Goal: Task Accomplishment & Management: Manage account settings

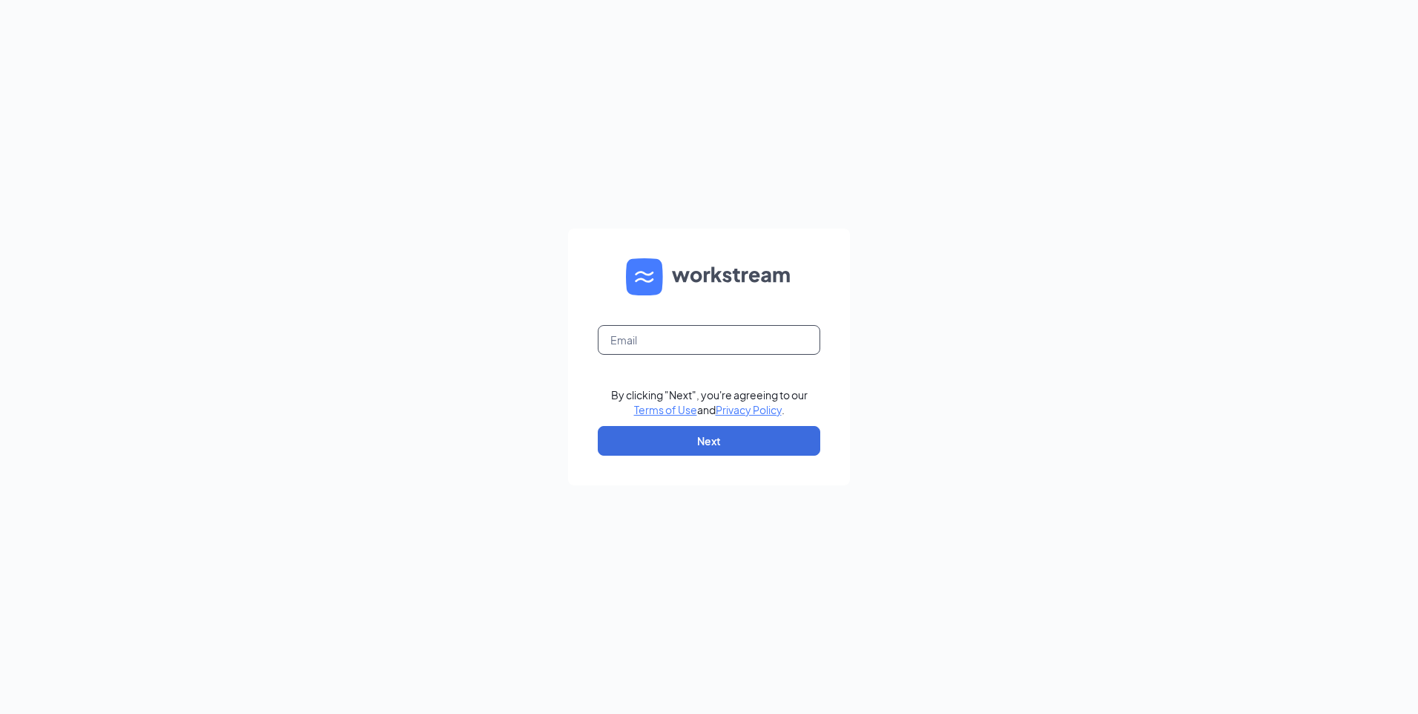
click at [656, 340] on input "text" at bounding box center [709, 340] width 223 height 30
type input "[EMAIL_ADDRESS][DOMAIN_NAME]"
click at [720, 445] on button "Next" at bounding box center [709, 441] width 223 height 30
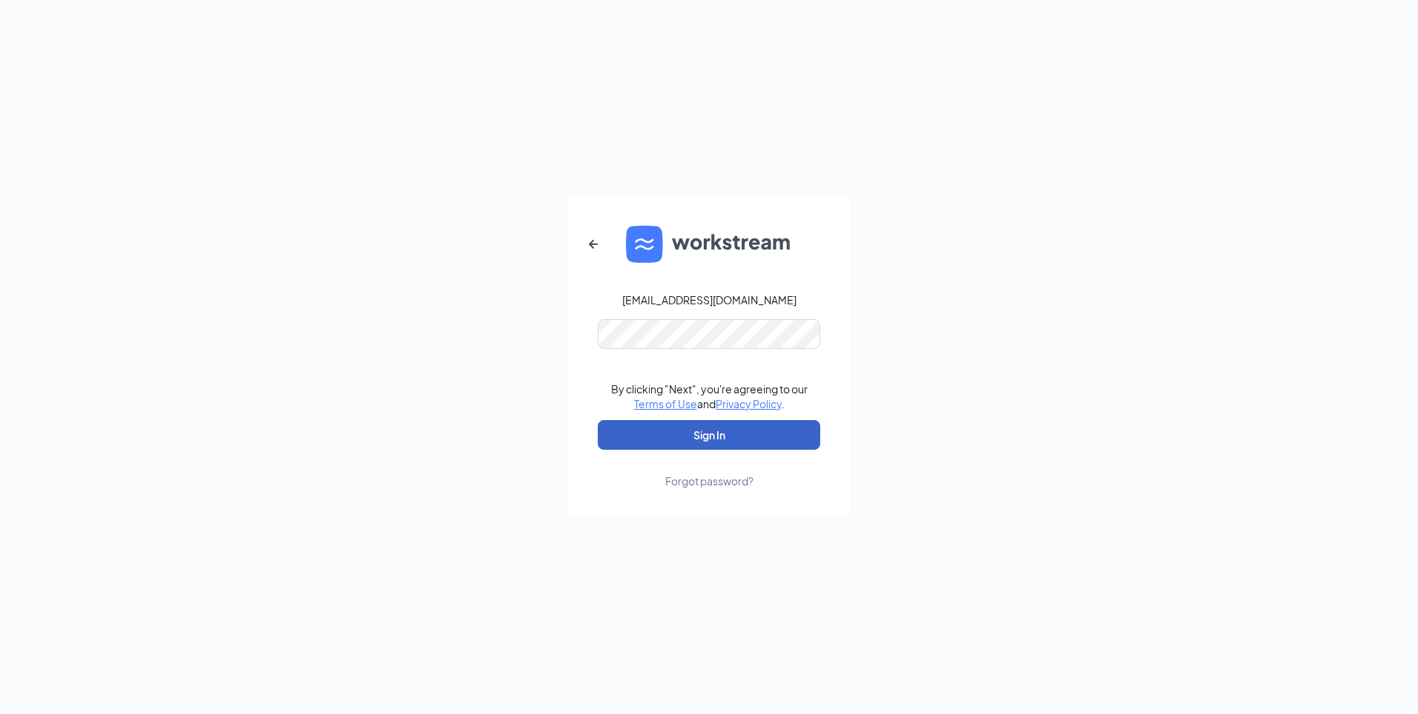
click at [707, 438] on button "Sign In" at bounding box center [709, 435] width 223 height 30
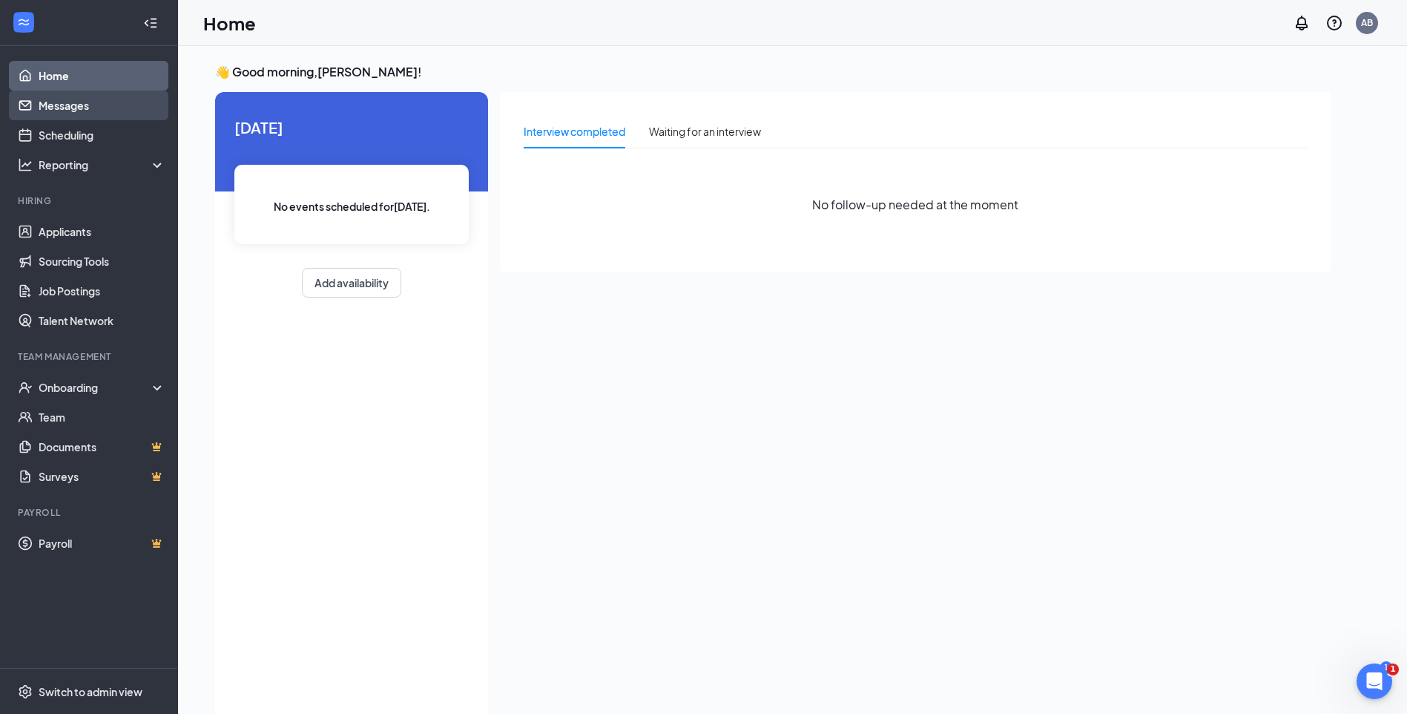
click at [55, 92] on link "Messages" at bounding box center [102, 106] width 127 height 30
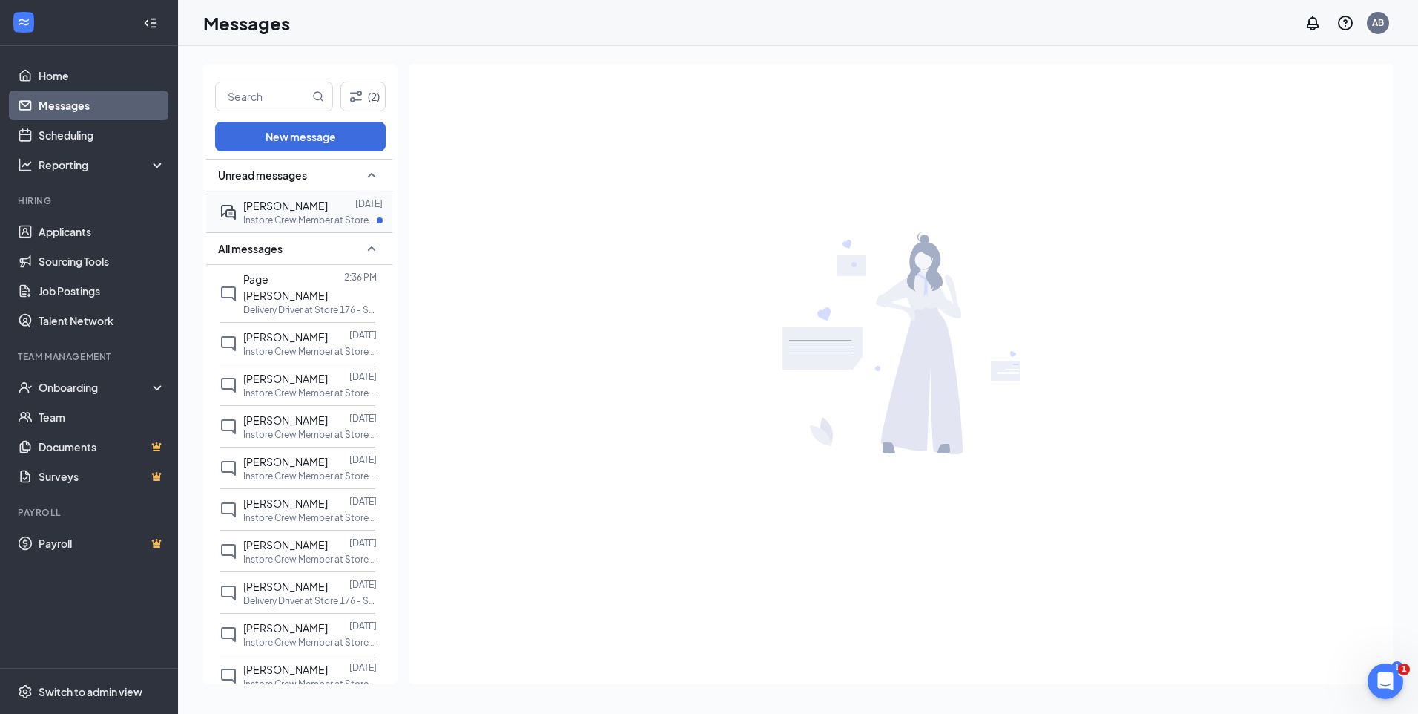
click at [286, 209] on span "Davonte Covington" at bounding box center [285, 205] width 85 height 13
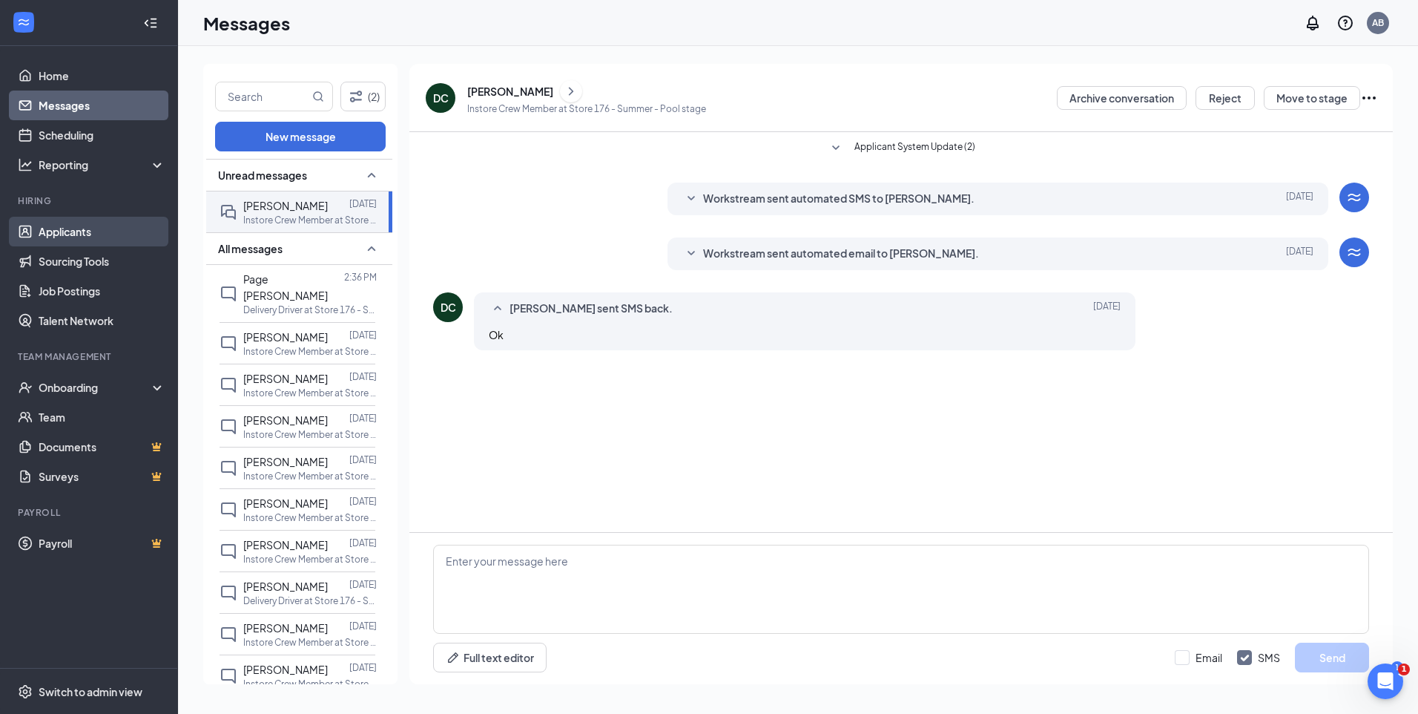
click at [68, 237] on link "Applicants" at bounding box center [102, 232] width 127 height 30
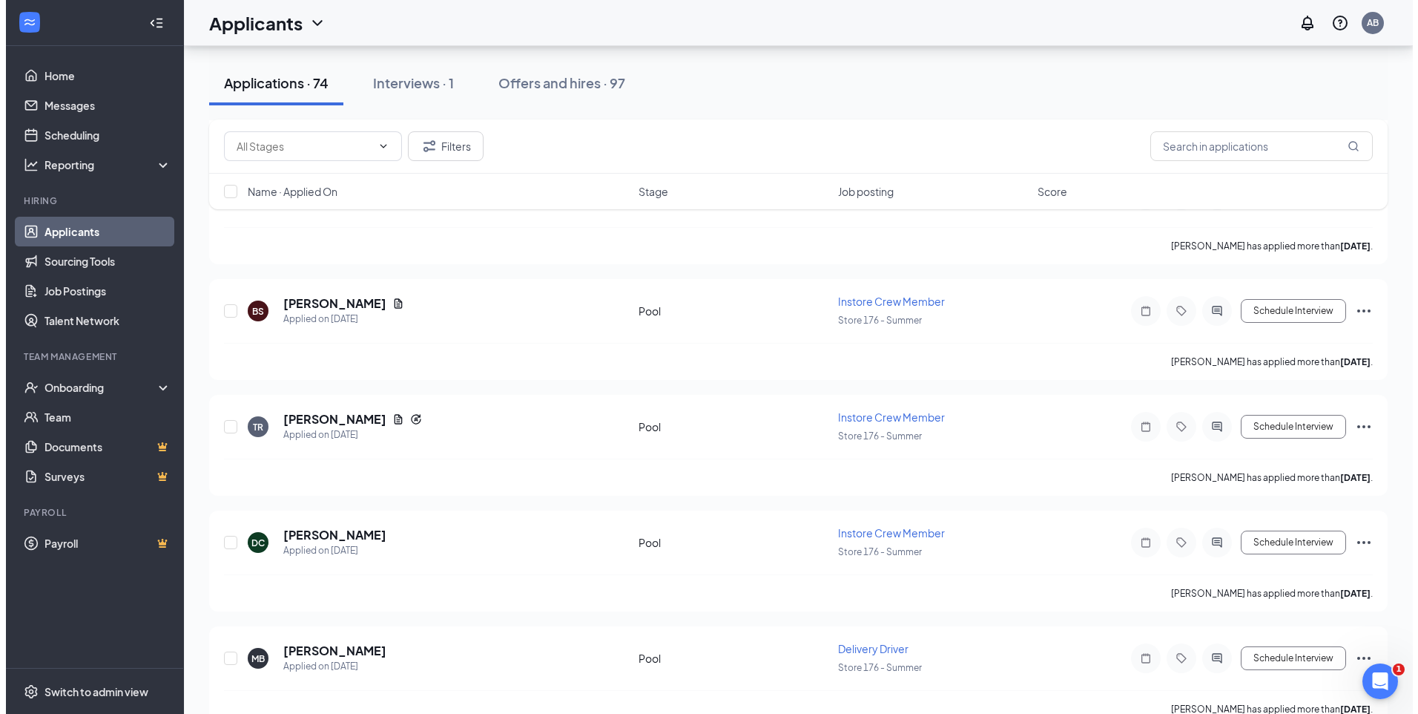
scroll to position [593, 0]
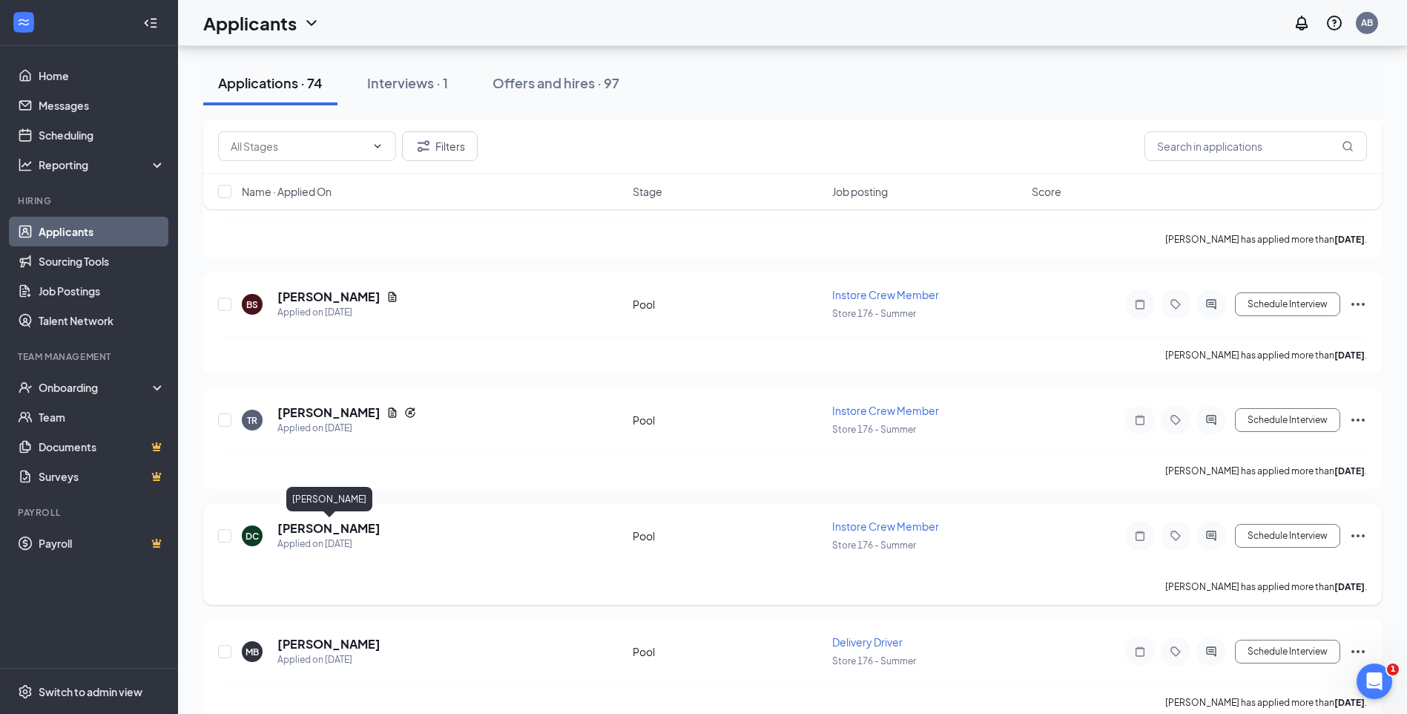
click at [303, 529] on h5 "Davonte Covington" at bounding box center [328, 528] width 103 height 16
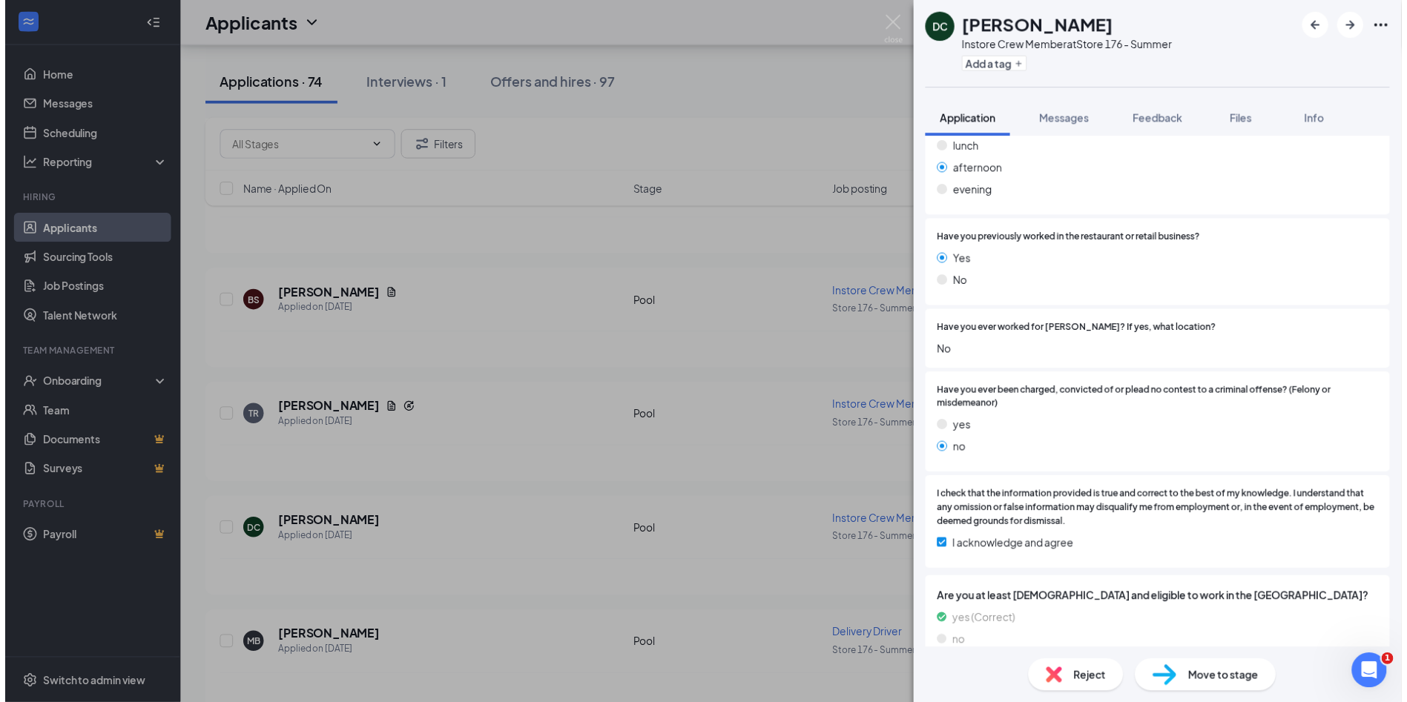
scroll to position [473, 0]
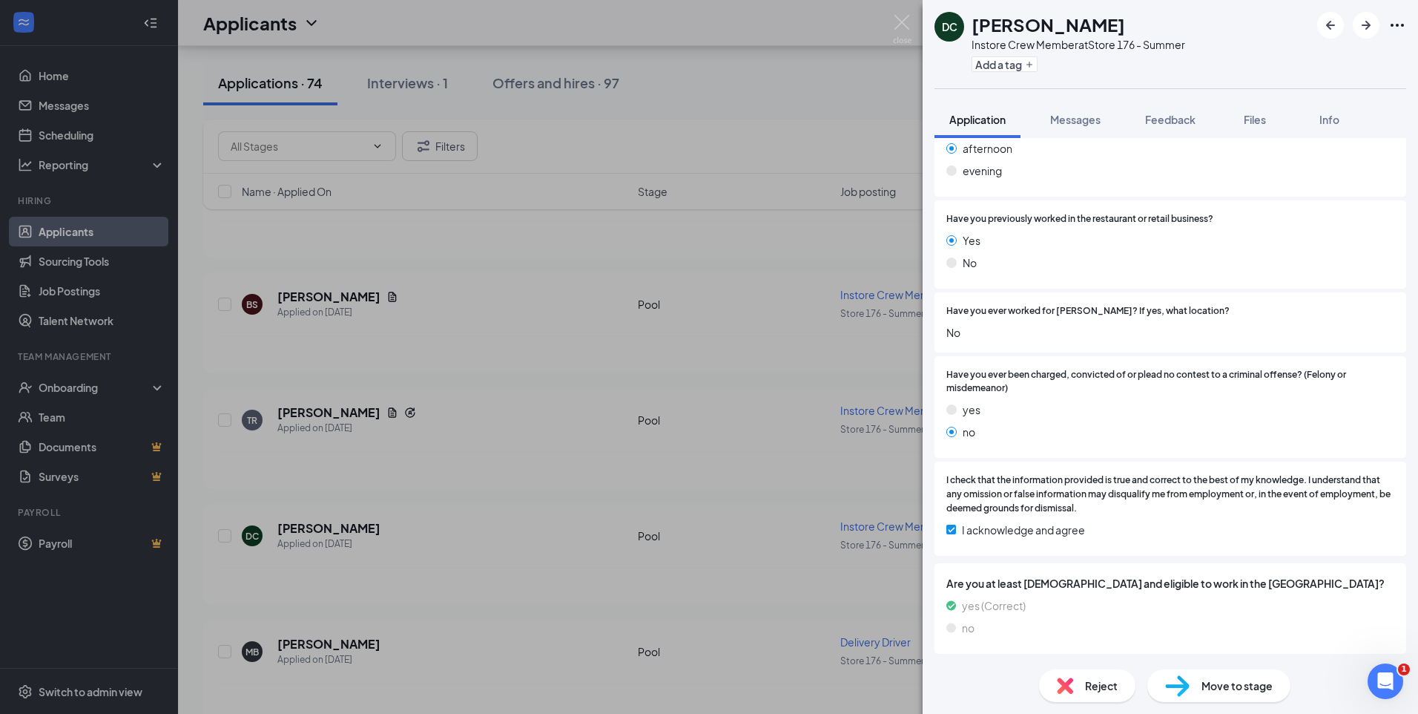
click at [66, 230] on div "DC Davonte Covington Instore Crew Member at Store 176 - Summer Add a tag Applic…" at bounding box center [709, 357] width 1418 height 714
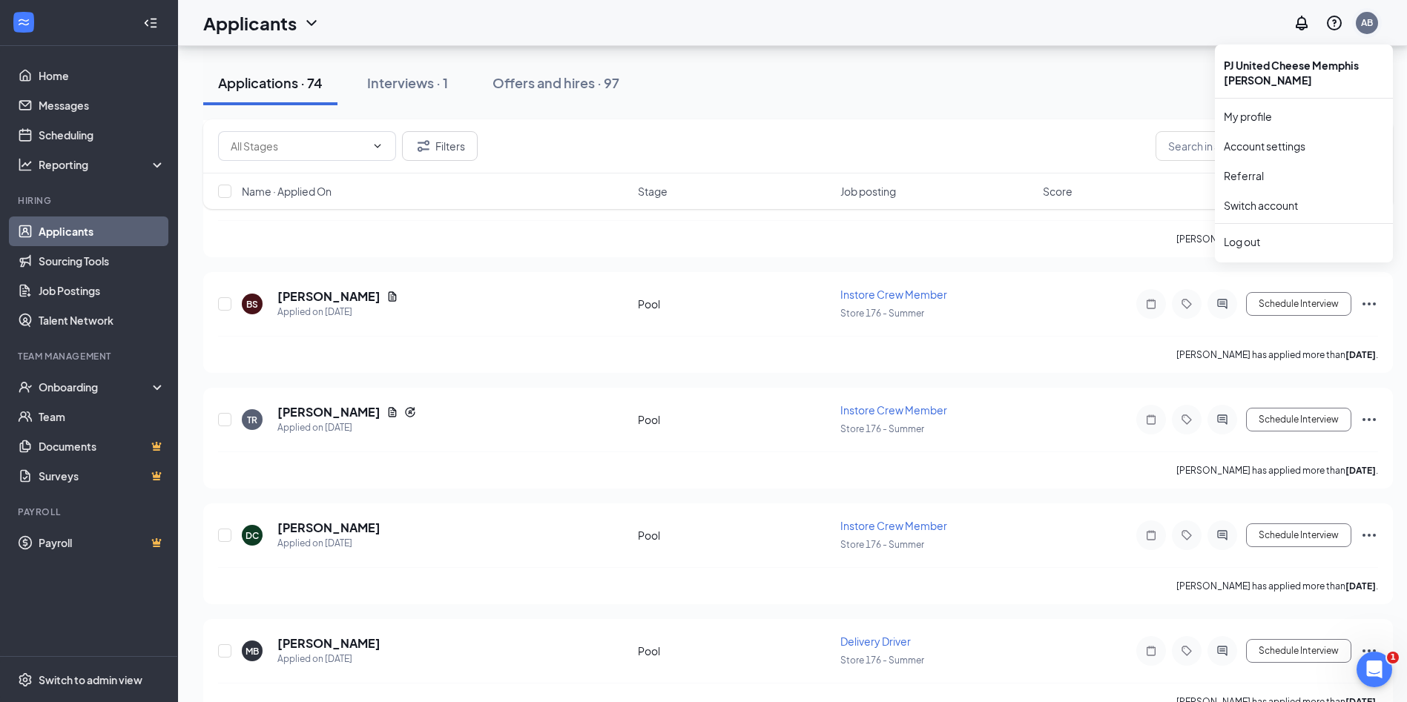
drag, startPoint x: 1379, startPoint y: 26, endPoint x: 1369, endPoint y: 24, distance: 9.8
click at [1369, 24] on div "AB" at bounding box center [1367, 23] width 22 height 22
click at [1373, 25] on div "AB" at bounding box center [1367, 22] width 12 height 13
click at [1250, 245] on div "Log out" at bounding box center [1304, 241] width 160 height 15
